Goal: Ask a question

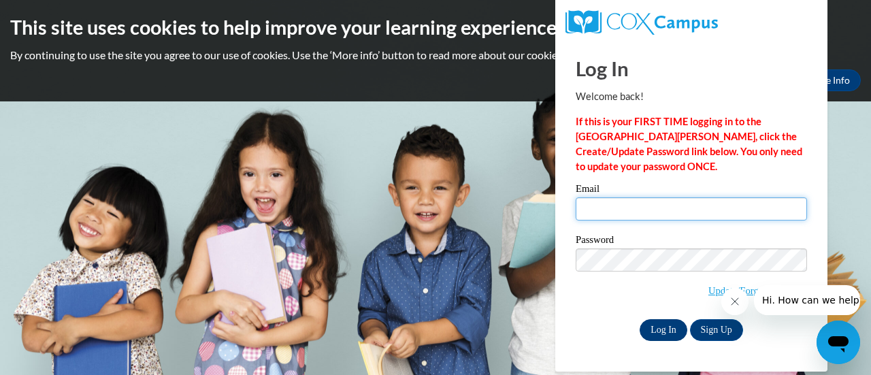
type input "nia_411@hotmail.com"
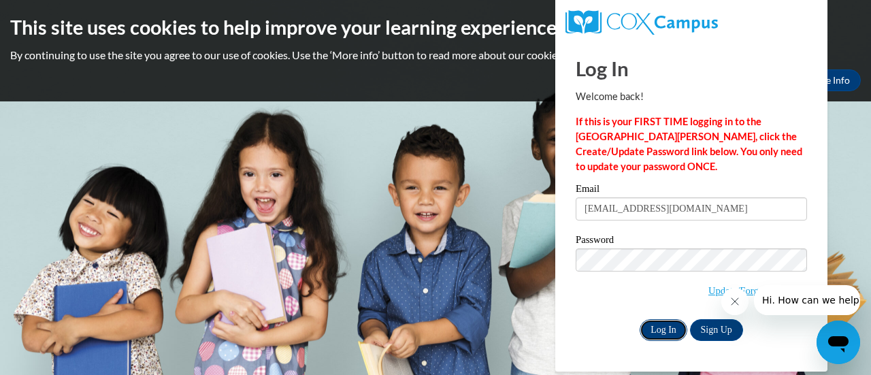
click at [660, 325] on input "Log In" at bounding box center [664, 330] width 48 height 22
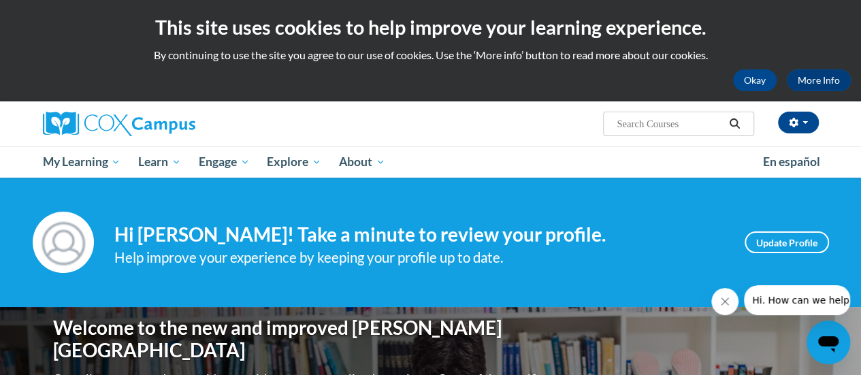
click at [774, 299] on span "Hi. How can we help?" at bounding box center [803, 300] width 102 height 11
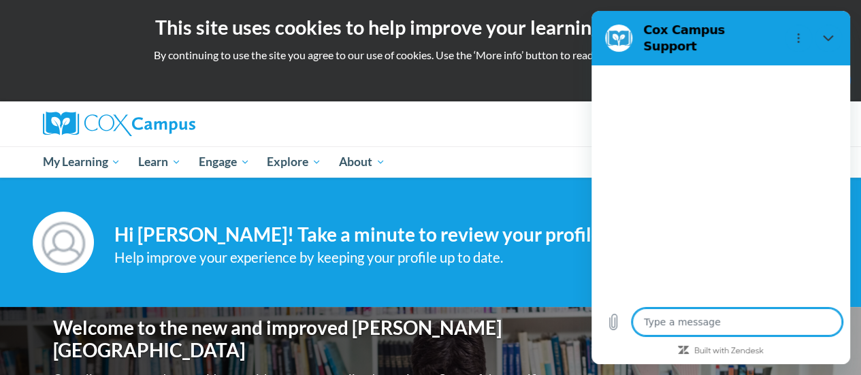
type textarea "x"
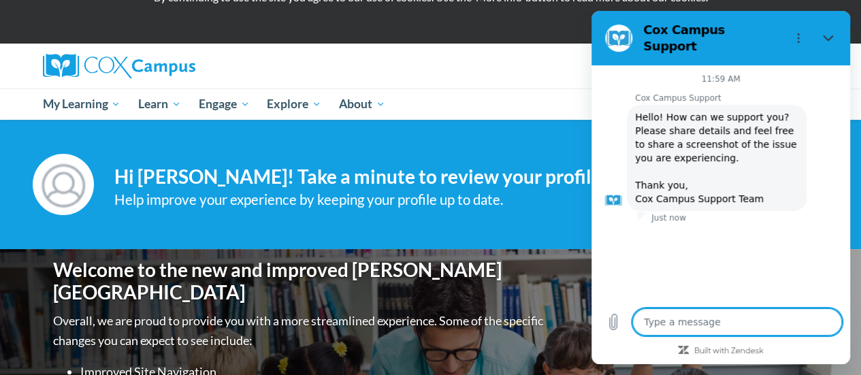
scroll to position [69, 0]
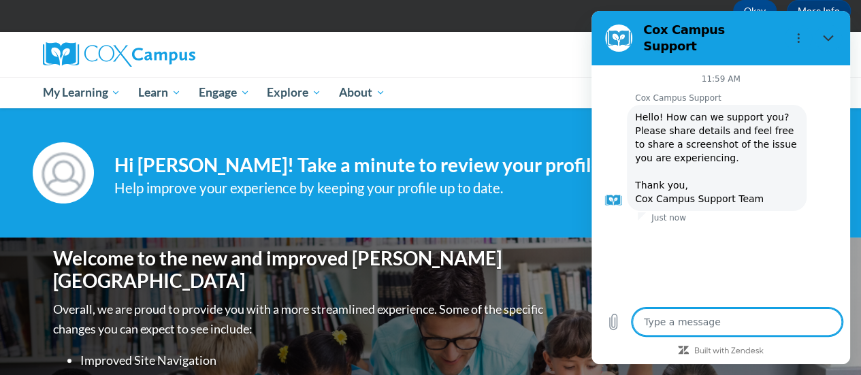
type textarea "h"
type textarea "x"
type textarea "he"
type textarea "x"
type textarea "hel"
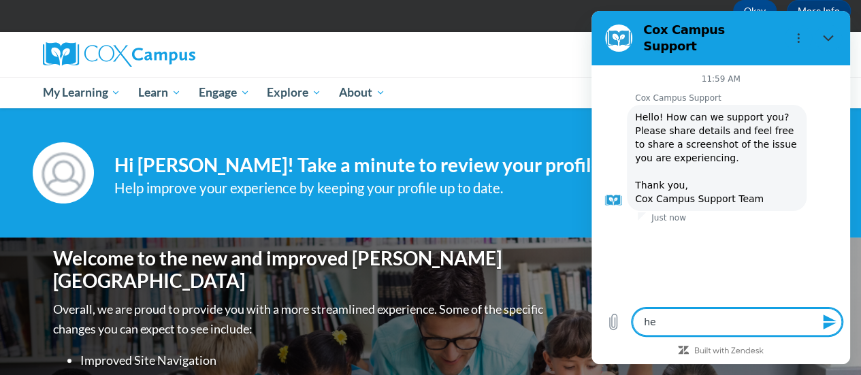
type textarea "x"
type textarea "hell"
type textarea "x"
type textarea "hell"
type textarea "x"
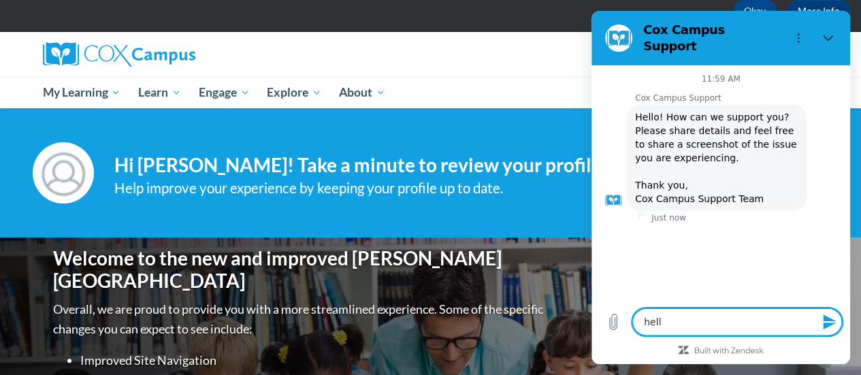
type textarea "hell"
type textarea "x"
type textarea "hello"
type textarea "x"
type textarea "hello"
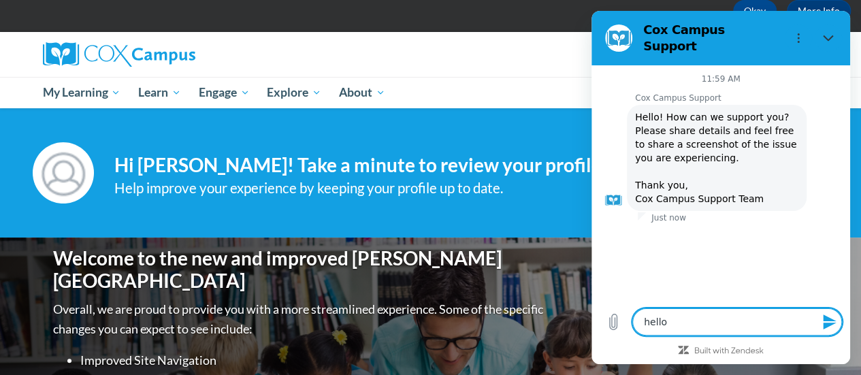
type textarea "x"
type textarea "hello y"
type textarea "x"
type textarea "hello yo"
type textarea "x"
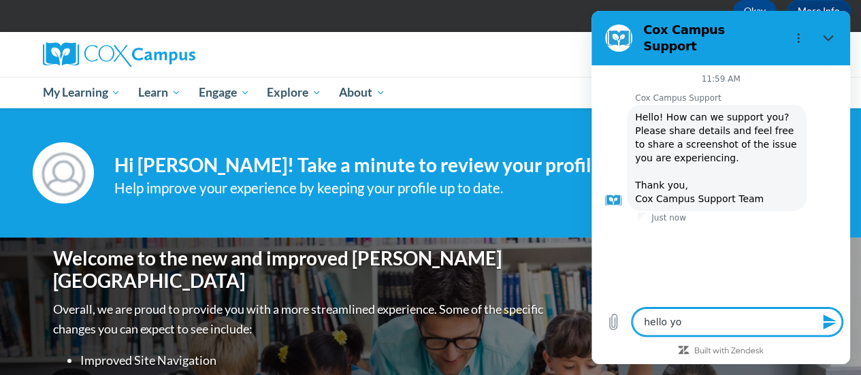
type textarea "hello you"
type textarea "x"
type textarea "hello you"
type textarea "x"
type textarea "hello you a"
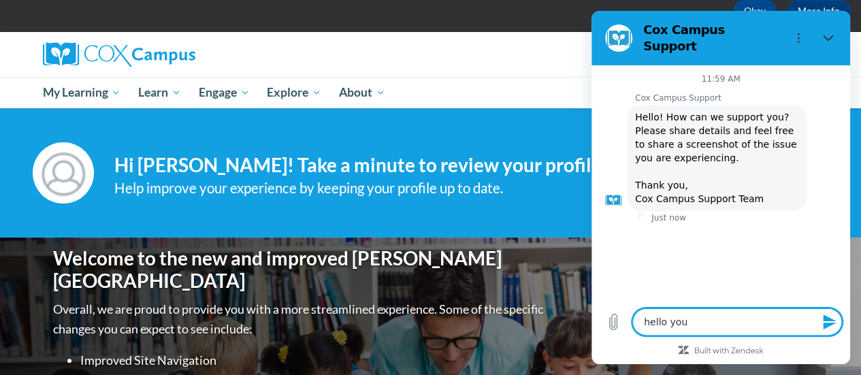
type textarea "x"
type textarea "hello you al"
type textarea "x"
type textarea "hello you all"
type textarea "x"
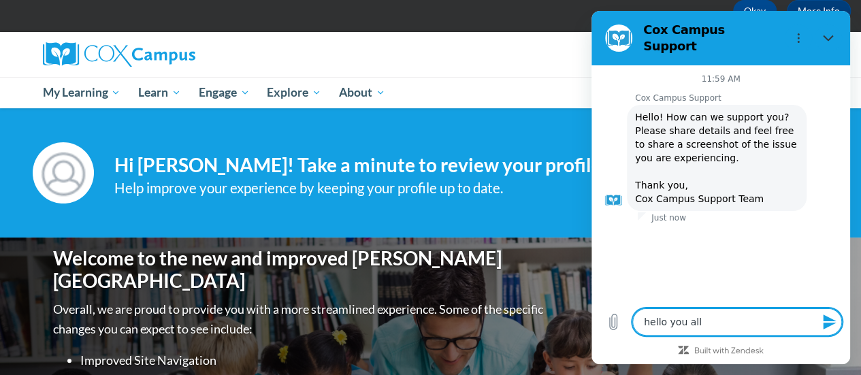
type textarea "hello you all"
type textarea "x"
type textarea "hello you all w"
type textarea "x"
type textarea "hello you all we"
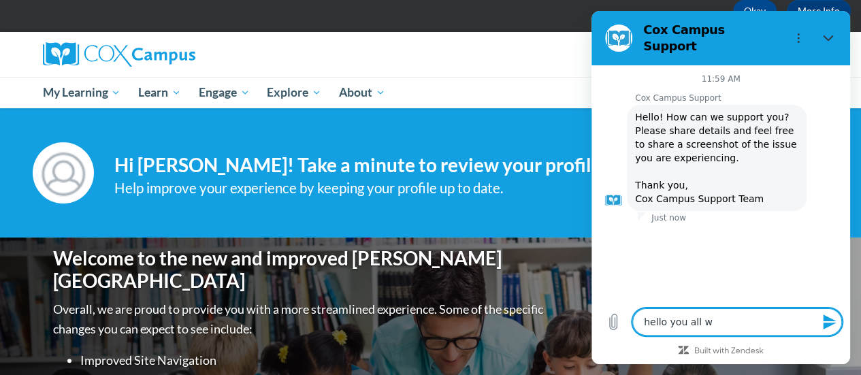
type textarea "x"
type textarea "hello you all wer"
type textarea "x"
type textarea "hello you all were"
type textarea "x"
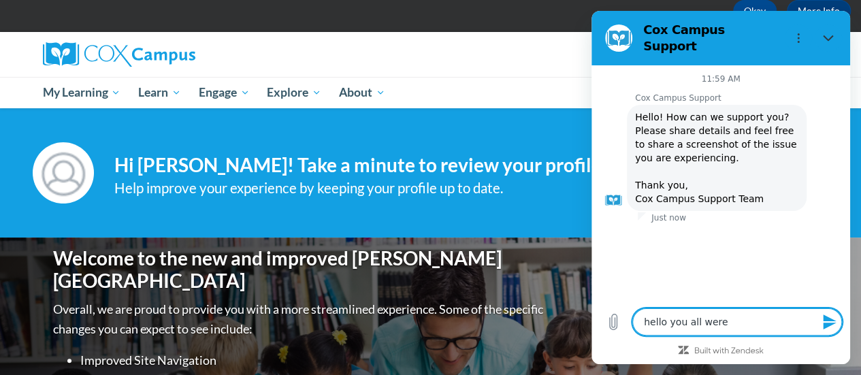
type textarea "hello you all were"
type textarea "x"
type textarea "hello you all were h"
type textarea "x"
type textarea "hello you all were he"
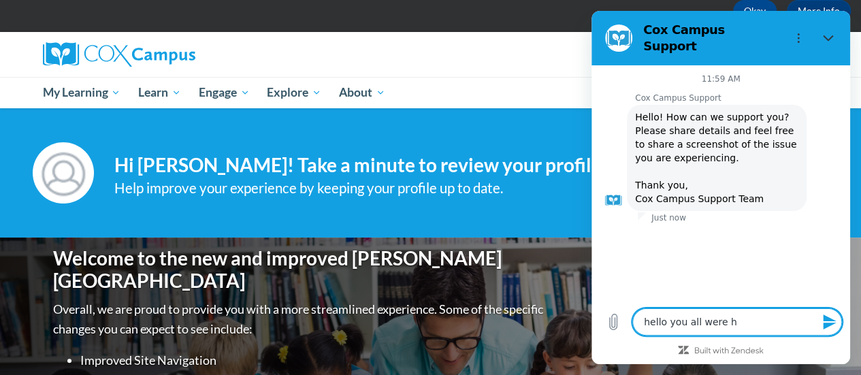
type textarea "x"
type textarea "hello you all were [PERSON_NAME]"
type textarea "x"
type textarea "hello you all were help"
type textarea "x"
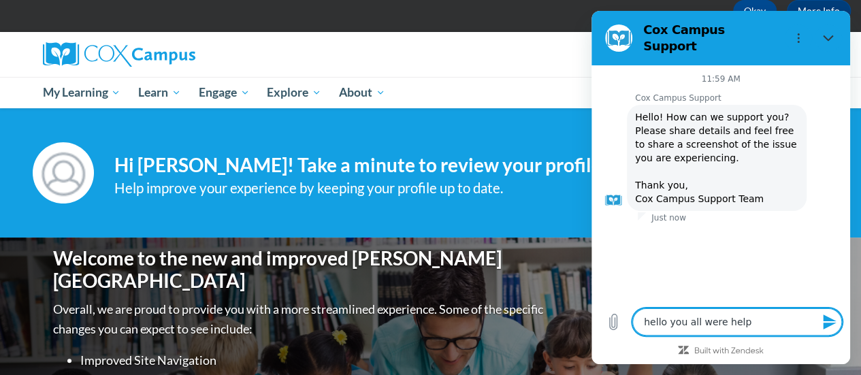
type textarea "hello you all were helpi"
type textarea "x"
type textarea "hello you all were helpin"
type textarea "x"
type textarea "hello you all were helping"
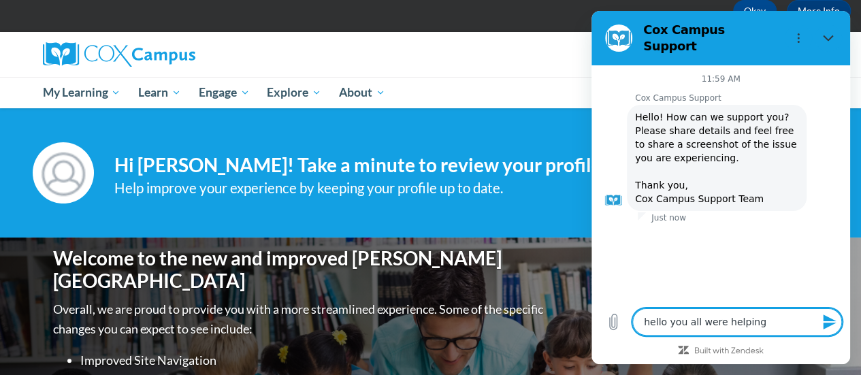
type textarea "x"
type textarea "hello you all were helping"
type textarea "x"
type textarea "hello you all were helping m"
type textarea "x"
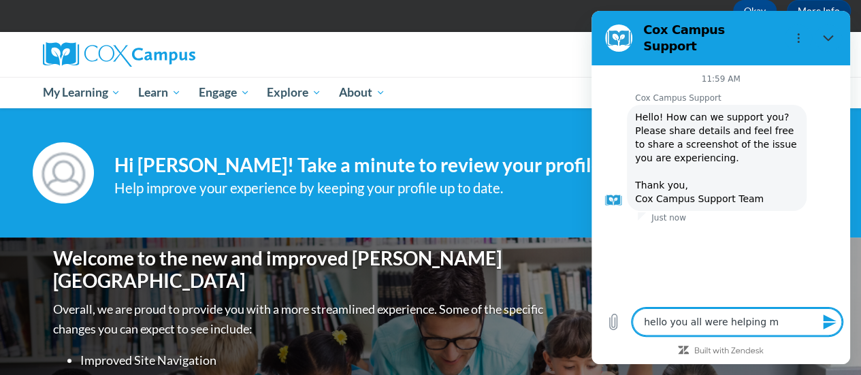
type textarea "hello you all were helping me"
type textarea "x"
type textarea "hello you all were helping me"
type textarea "x"
type textarea "hello you all were helping me g"
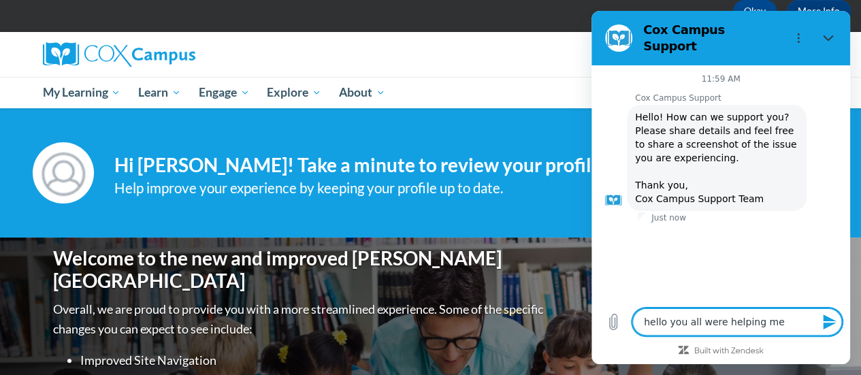
type textarea "x"
type textarea "hello you all were helping me ge"
type textarea "x"
type textarea "hello you all were helping me get"
type textarea "x"
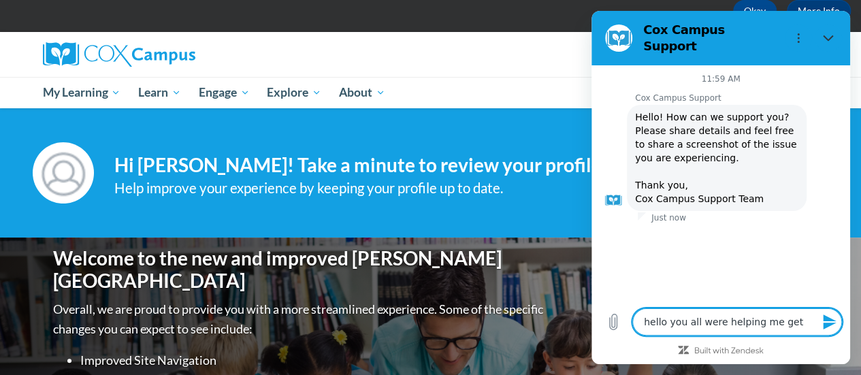
type textarea "hello you all were helping me get"
type textarea "x"
type textarea "hello you all were helping me get a"
type textarea "x"
type textarea "hello you all were helping me get a"
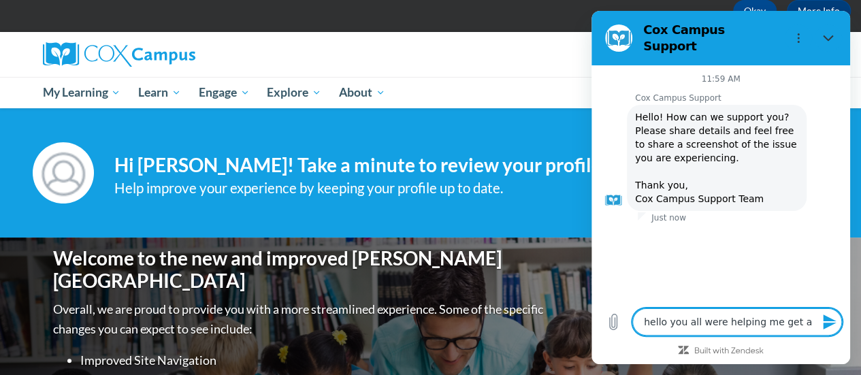
type textarea "x"
type textarea "hello you all were helping me get a t"
type textarea "x"
type textarea "hello you all were helping me get a te"
type textarea "x"
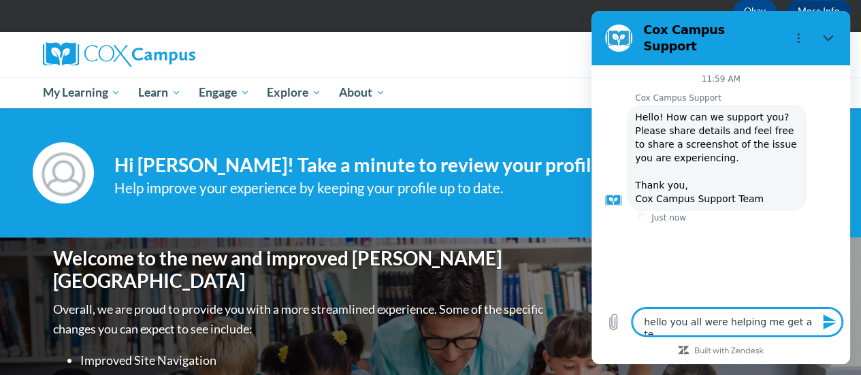
type textarea "hello you all were helping me get a tea"
type textarea "x"
type textarea "hello you all were helping me get a teac"
type textarea "x"
type textarea "hello you all were helping me get a teach"
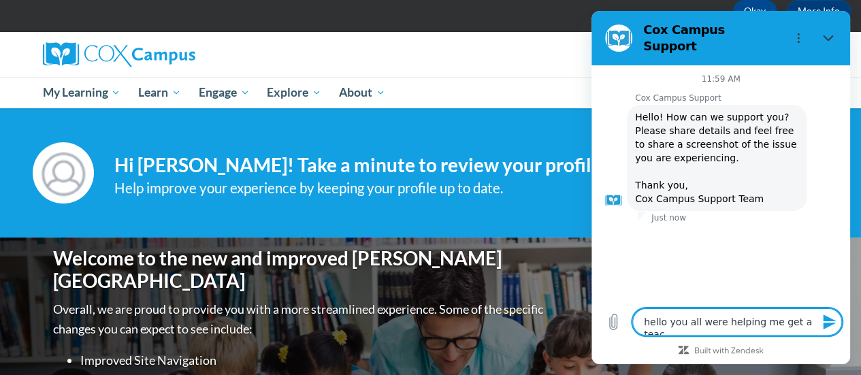
type textarea "x"
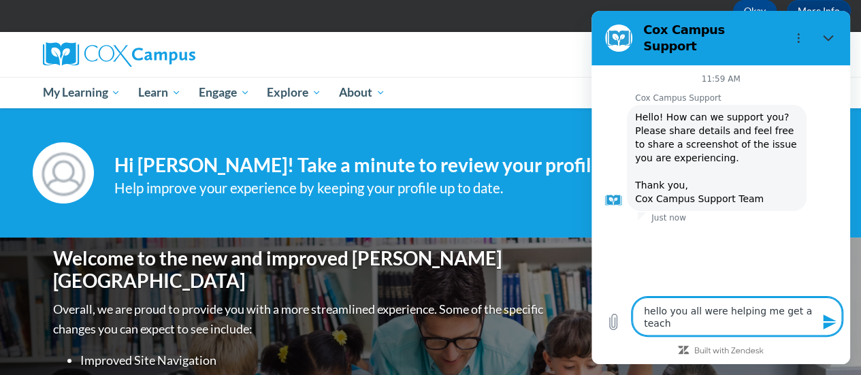
type textarea "hello you all were helping me get a teache"
type textarea "x"
type textarea "hello you all were helping me get a teacher"
type textarea "x"
type textarea "hello you all were helping me get a teachers"
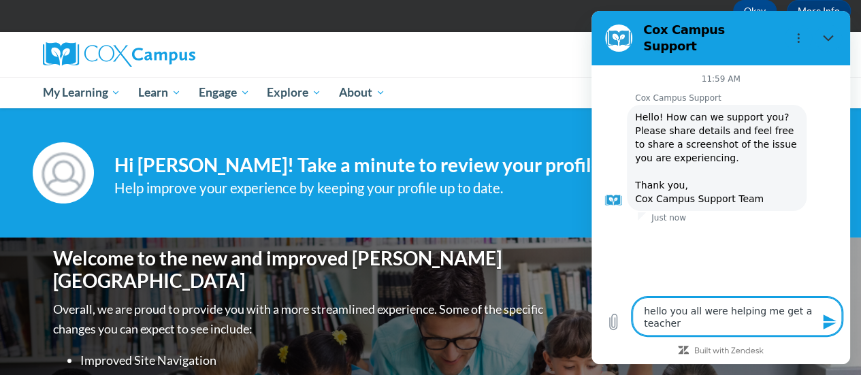
type textarea "x"
type textarea "hello you all were helping me get a teachers"
type textarea "x"
type textarea "hello you all were helping me get a teachers a"
type textarea "x"
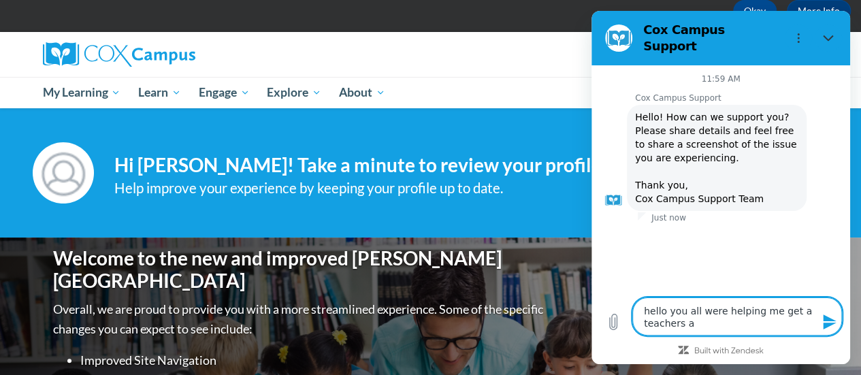
type textarea "hello you all were helping me get a teachers ac"
type textarea "x"
type textarea "hello you all were helping me get a teachers acc"
type textarea "x"
type textarea "hello you all were helping me get a teachers acco"
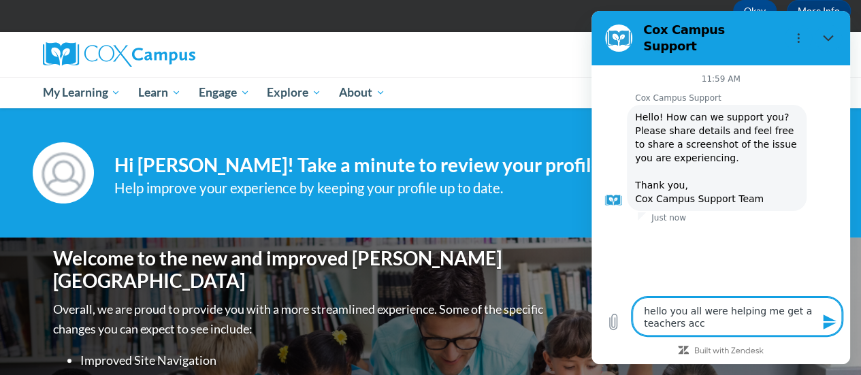
type textarea "x"
type textarea "hello you all were helping me get a teachers accou"
type textarea "x"
type textarea "hello you all were helping me get a teachers accoun"
type textarea "x"
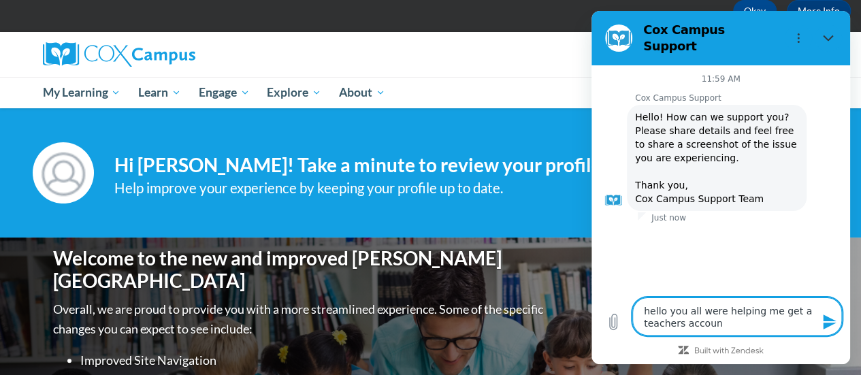
type textarea "hello you all were helping me get a teachers account"
type textarea "x"
type textarea "hello you all were helping me get a teachers account"
type textarea "x"
type textarea "hello you all were helping me get a teachers account b"
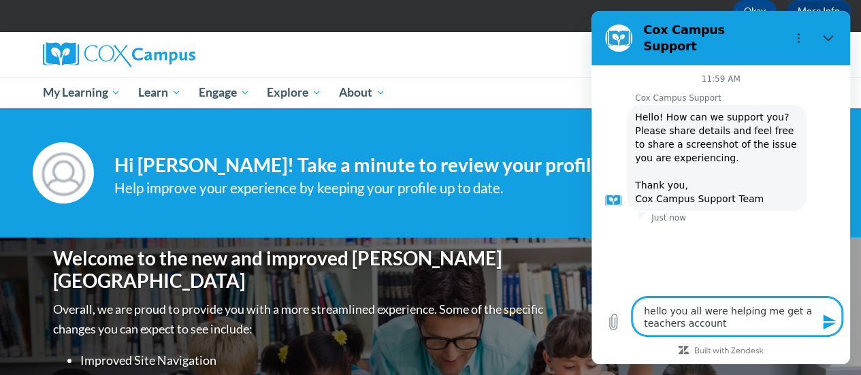
type textarea "x"
type textarea "hello you all were helping me get a teachers account ba"
type textarea "x"
type textarea "hello you all were helping me get a teachers account bac"
type textarea "x"
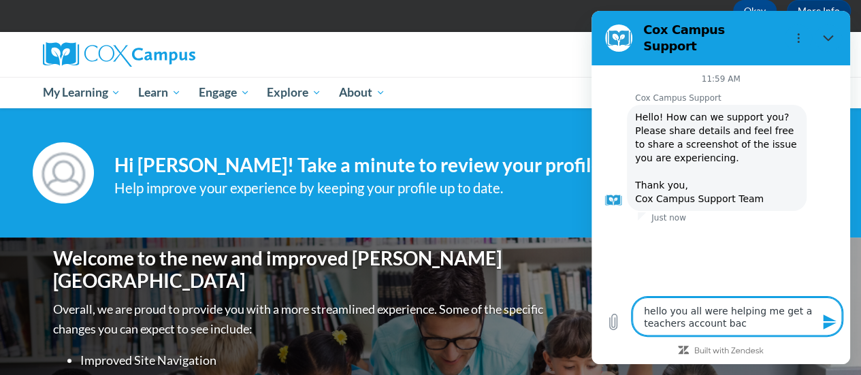
type textarea "hello you all were helping me get a teachers account back"
type textarea "x"
type textarea "hello you all were helping me get a teachers account back"
type textarea "x"
type textarea "hello you all were helping me get a teachers account back ."
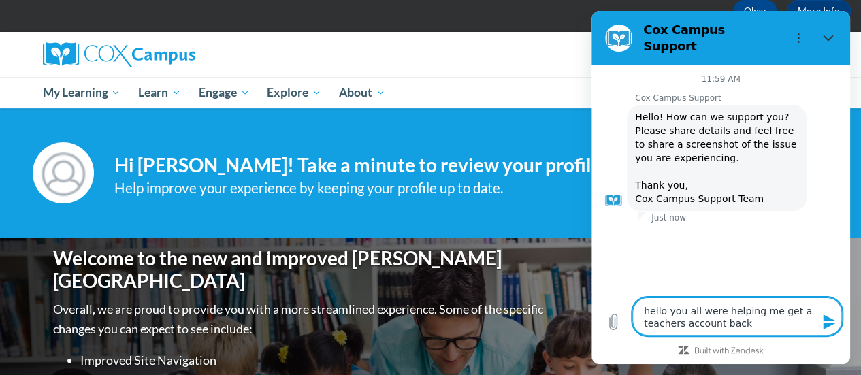
type textarea "x"
type textarea "hello you all were helping me get a teachers account back ."
type textarea "x"
type textarea "hello you all were helping me get a teachers account back . h"
type textarea "x"
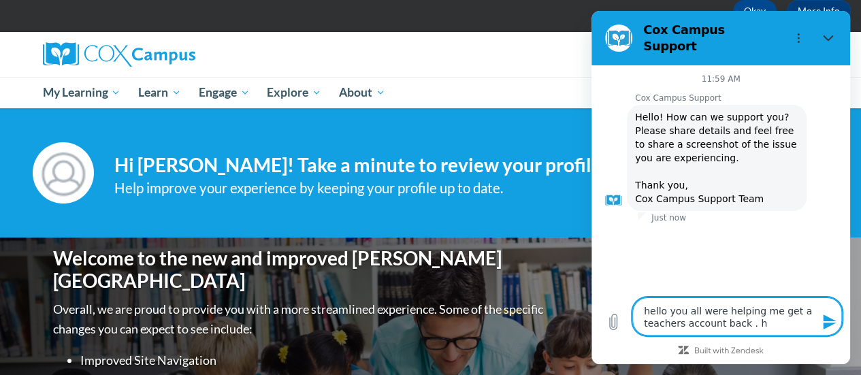
type textarea "hello you all were helping me get a teachers account back . he"
type textarea "x"
type textarea "hello you all were helping me get a teachers account back . her"
type textarea "x"
type textarea "hello you all were helping me get a teachers account back . her"
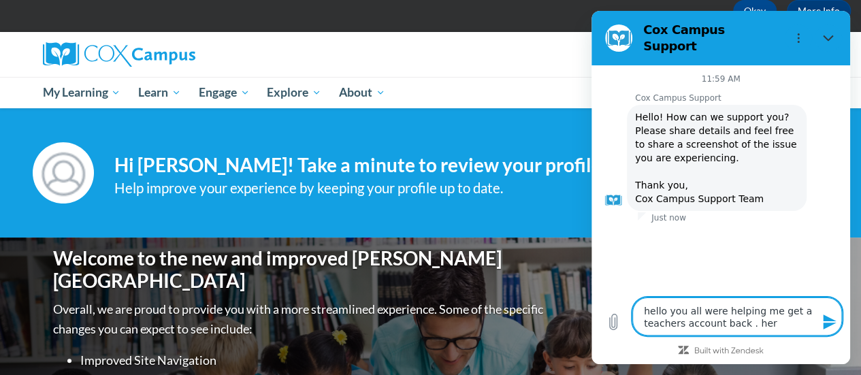
type textarea "x"
type textarea "hello you all were helping me get a teachers account back . her o"
type textarea "x"
type textarea "hello you all were helping me get a teachers account back . her ol"
type textarea "x"
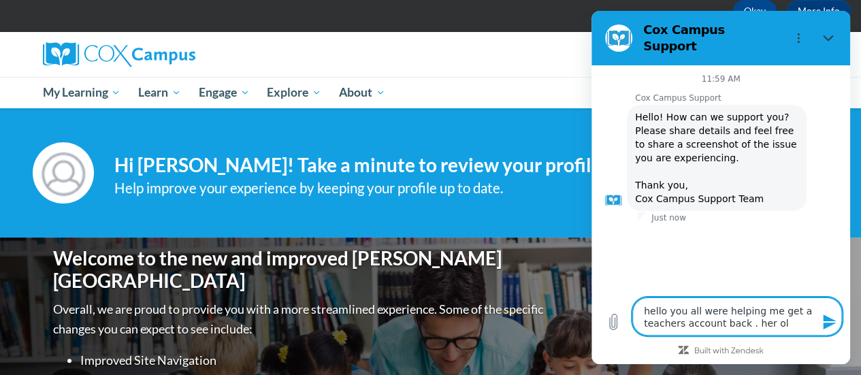
type textarea "hello you all were helping me get a teachers account back . her old"
type textarea "x"
type textarea "hello you all were helping me get a teachers account back . her old"
type textarea "x"
type textarea "hello you all were helping me get a teachers account back . her old e"
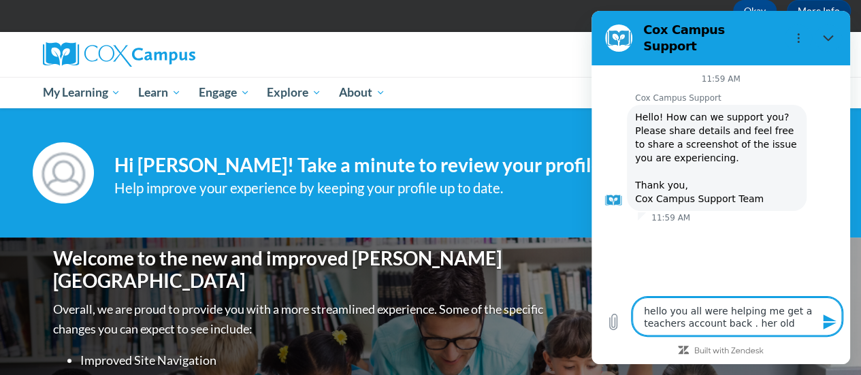
type textarea "x"
type textarea "hello you all were helping me get a teachers account back . her old em"
type textarea "x"
type textarea "hello you all were helping me get a teachers account back . her old emi"
type textarea "x"
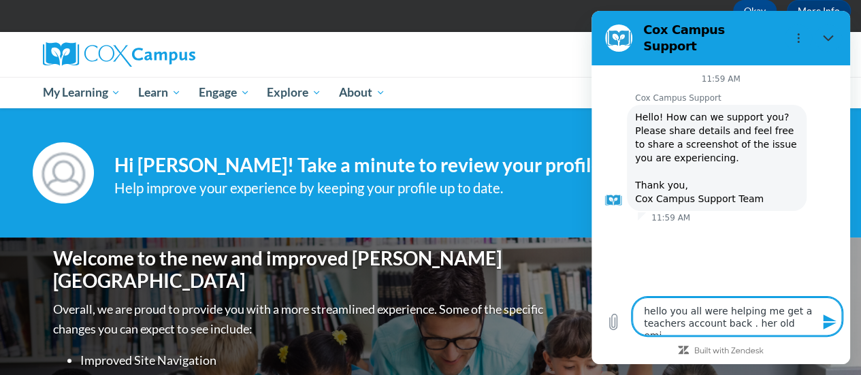
type textarea "hello you all were helping me get a teachers account back . her old [PERSON_NAM…"
type textarea "x"
type textarea "hello you all were helping me get a teachers account back . her old emi"
type textarea "x"
type textarea "hello you all were helping me get a teachers account back . her old emia"
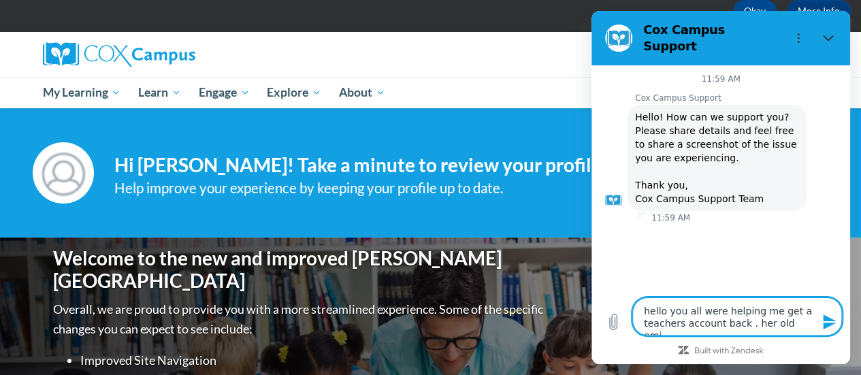
type textarea "x"
type textarea "hello you all were helping me get a teachers account back . her old emi"
type textarea "x"
type textarea "hello you all were helping me get a teachers account back . her old em"
type textarea "x"
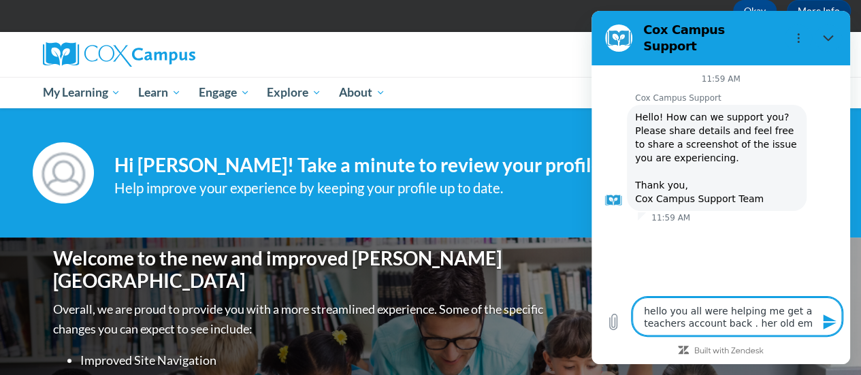
type textarea "hello you all were helping me get a teachers account back . her old ema"
type textarea "x"
type textarea "hello you all were helping me get a teachers account back . her old emai"
type textarea "x"
type textarea "hello you all were helping me get a teachers account back . her old email"
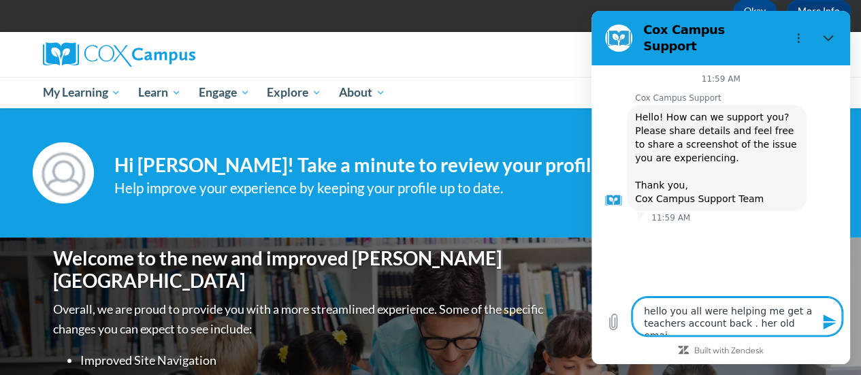
type textarea "x"
type textarea "hello you all were helping me get a teachers account back . her old email"
type textarea "x"
type textarea "hello you all were helping me get a teachers account back . her old email i"
type textarea "x"
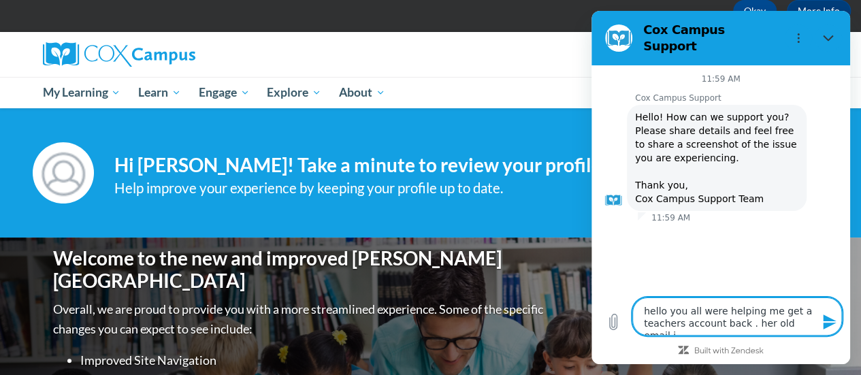
type textarea "hello you all were helping me get a teachers account back . her old email is"
type textarea "x"
type textarea "hello you all were helping me get a teachers account back . her old email is"
type textarea "x"
type textarea "hello you all were helping me get a teachers account back . her old email is a"
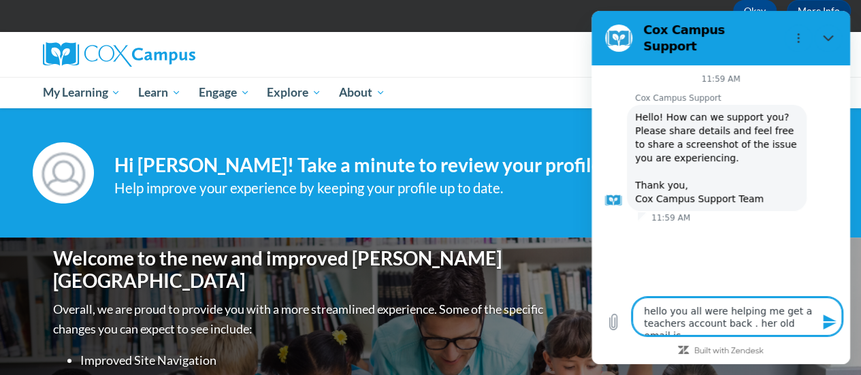
type textarea "x"
type textarea "hello you all were helping me get a teachers account back . her old email is al"
type textarea "x"
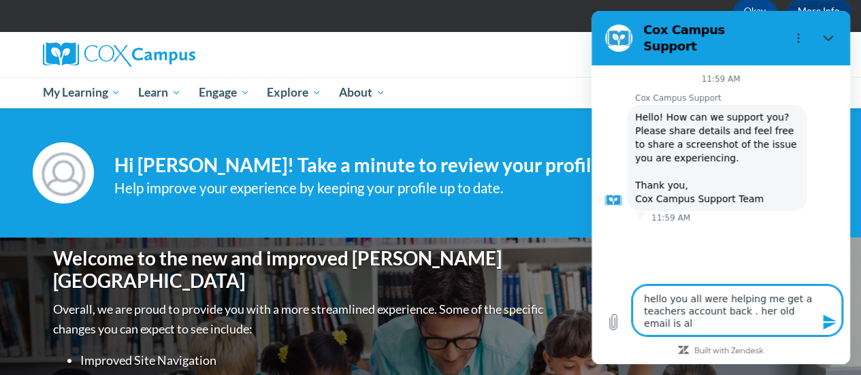
type textarea "hello you all were helping me get a teachers account back . her old email is ali"
type textarea "x"
type textarea "hello you all were helping me get a teachers account back . her old email is al…"
type textarea "x"
type textarea "hello you all were helping me get a teachers account back . her old email is [P…"
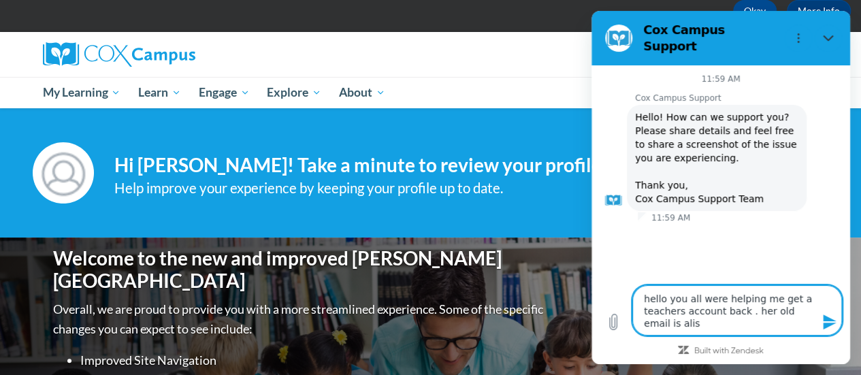
type textarea "x"
type textarea "hello you all were helping me get a teachers account back . her old email is al…"
type textarea "x"
type textarea "hello you all were helping me get a teachers account back . her old email is al…"
type textarea "x"
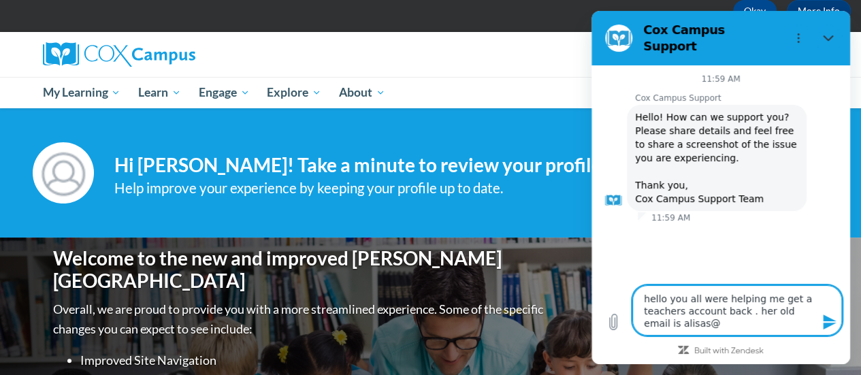
type textarea "hello you all were helping me get a teachers account back . her old email is al…"
type textarea "x"
type textarea "hello you all were helping me get a teachers account back . her old email is al…"
type textarea "x"
type textarea "hello you all were helping me get a teachers account back . her old email is al…"
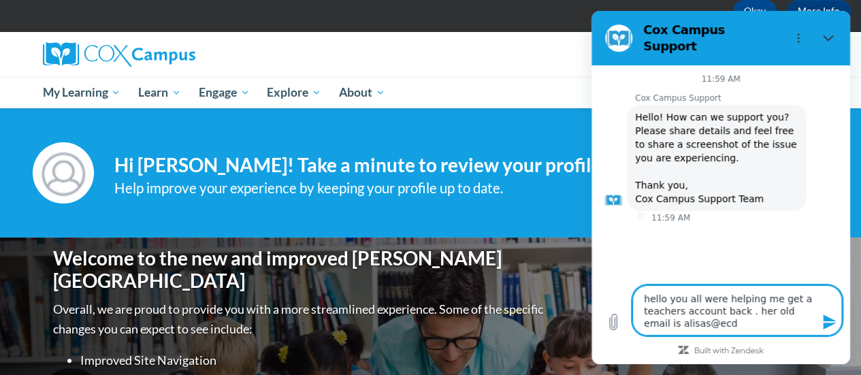
type textarea "x"
type textarea "hello you all were helping me get a teachers account back . her old email is al…"
type textarea "x"
type textarea "hello you all were helping me get a teachers account back . her old email is al…"
type textarea "x"
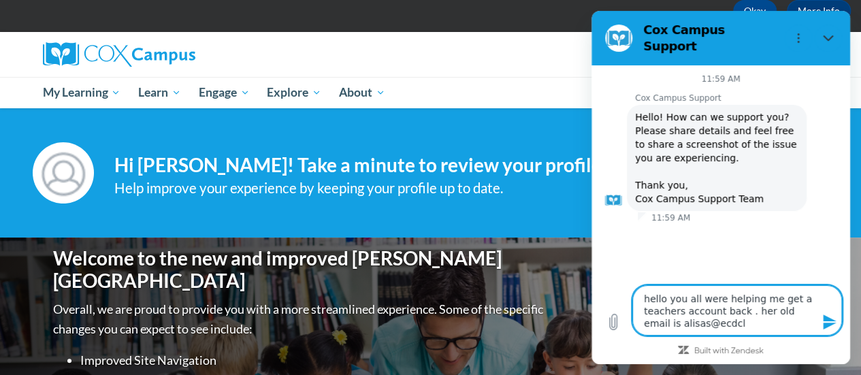
type textarea "hello you all were helping me get a teachers account back . her old email is al…"
type textarea "x"
type textarea "hello you all were helping me get a teachers account back . her old email is al…"
type textarea "x"
type textarea "hello you all were helping me get a teachers account back . her old email is al…"
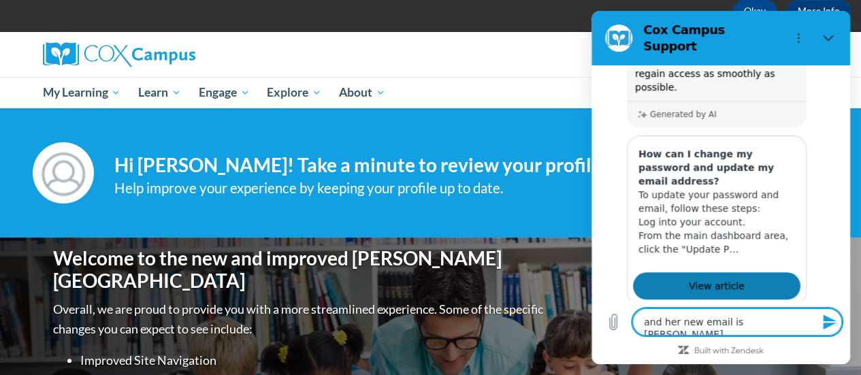
scroll to position [372, 0]
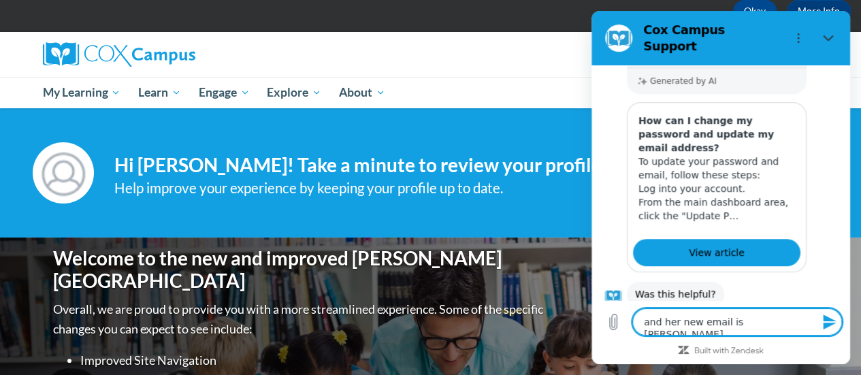
click at [820, 324] on button "No" at bounding box center [821, 337] width 37 height 26
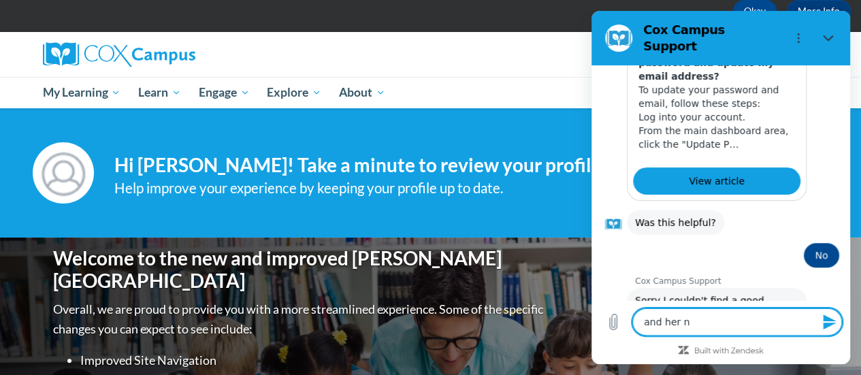
scroll to position [477, 0]
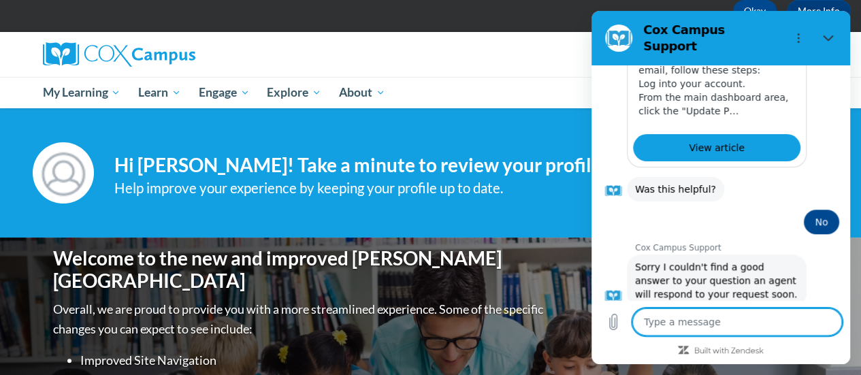
click at [789, 324] on button "Talk to a human" at bounding box center [794, 343] width 91 height 39
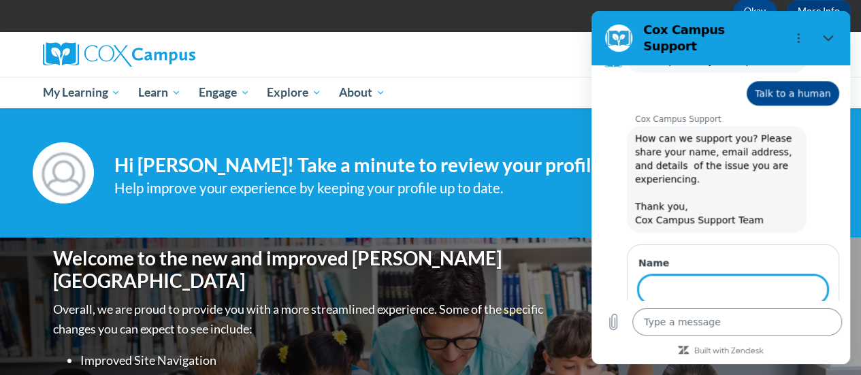
scroll to position [709, 0]
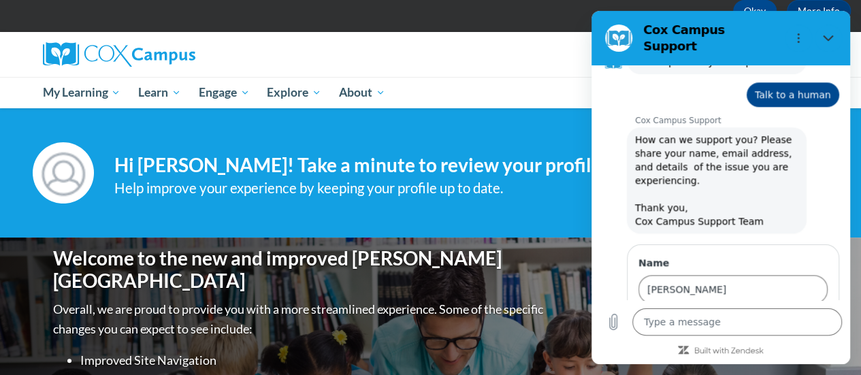
click at [807, 314] on button "Next" at bounding box center [805, 327] width 46 height 27
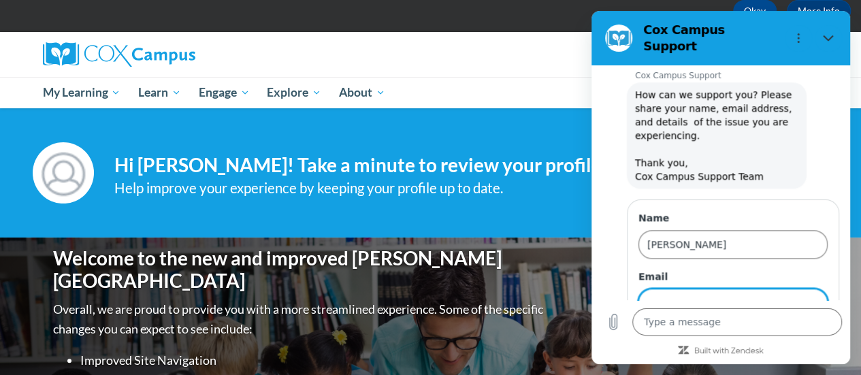
scroll to position [768, 0]
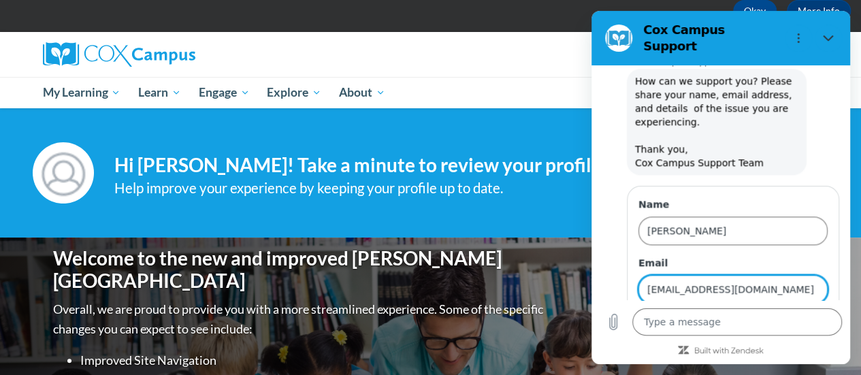
click at [792, 320] on span "Send" at bounding box center [804, 328] width 24 height 16
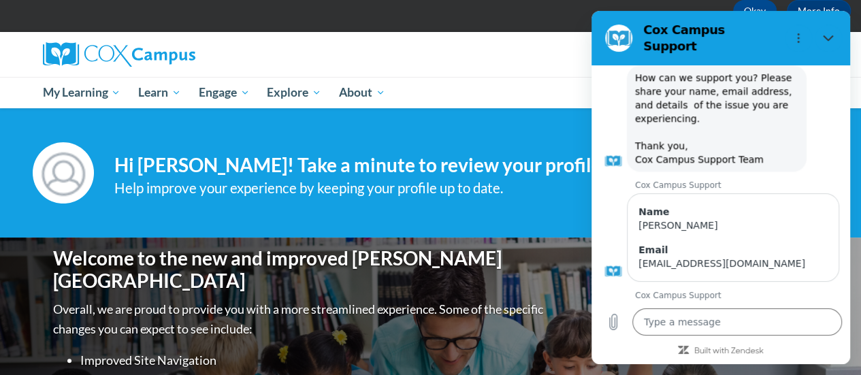
scroll to position [931, 0]
